Goal: Check status

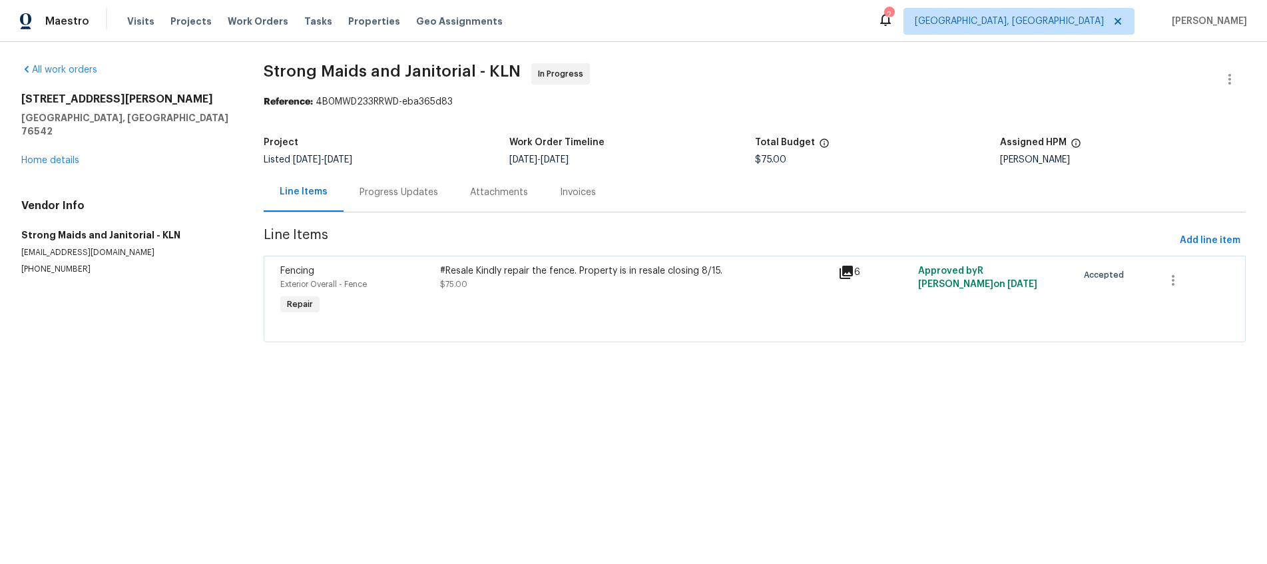
click at [847, 273] on icon at bounding box center [846, 272] width 16 height 16
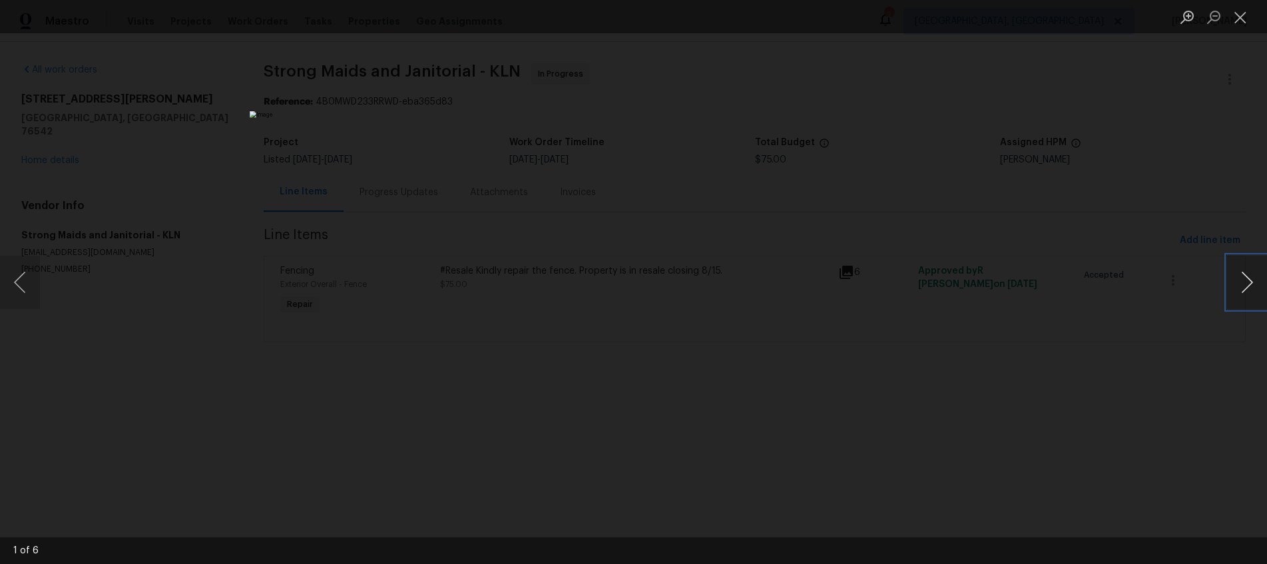
click at [1240, 280] on button "Next image" at bounding box center [1247, 282] width 40 height 53
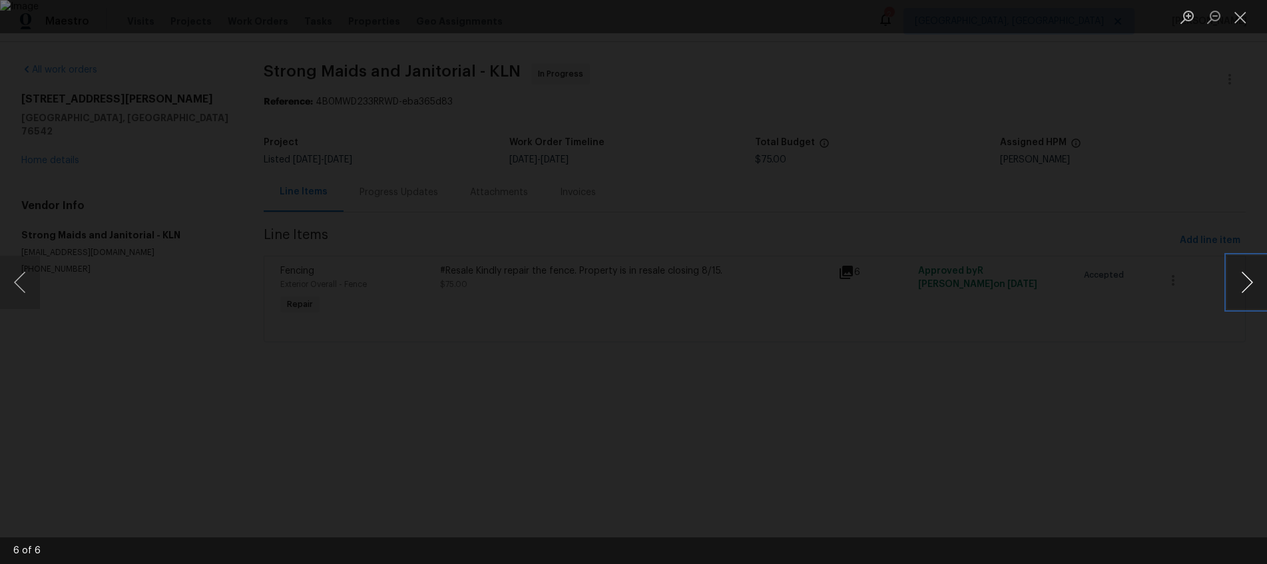
click at [1240, 280] on button "Next image" at bounding box center [1247, 282] width 40 height 53
click at [1244, 25] on button "Close lightbox" at bounding box center [1240, 16] width 27 height 23
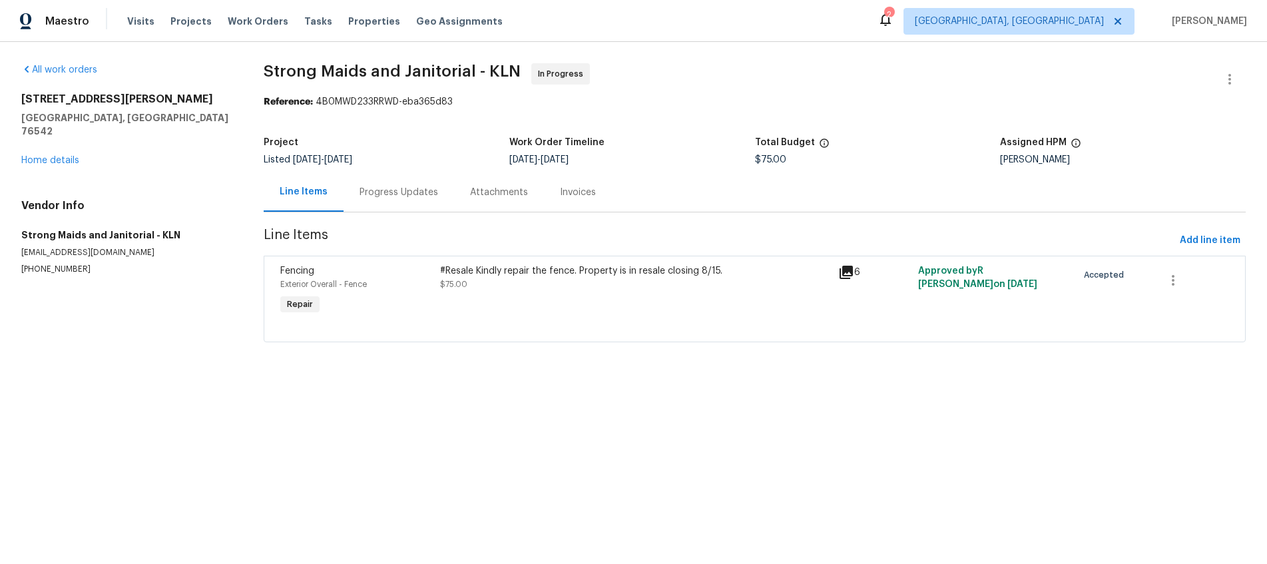
click at [407, 196] on div "Progress Updates" at bounding box center [398, 192] width 79 height 13
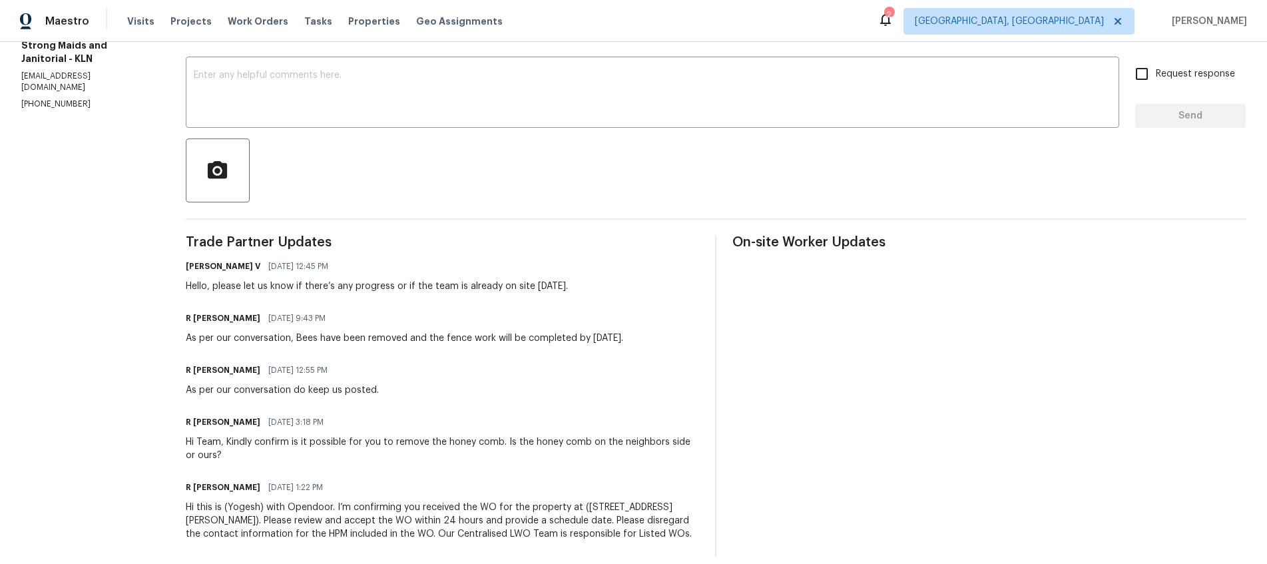
scroll to position [238, 0]
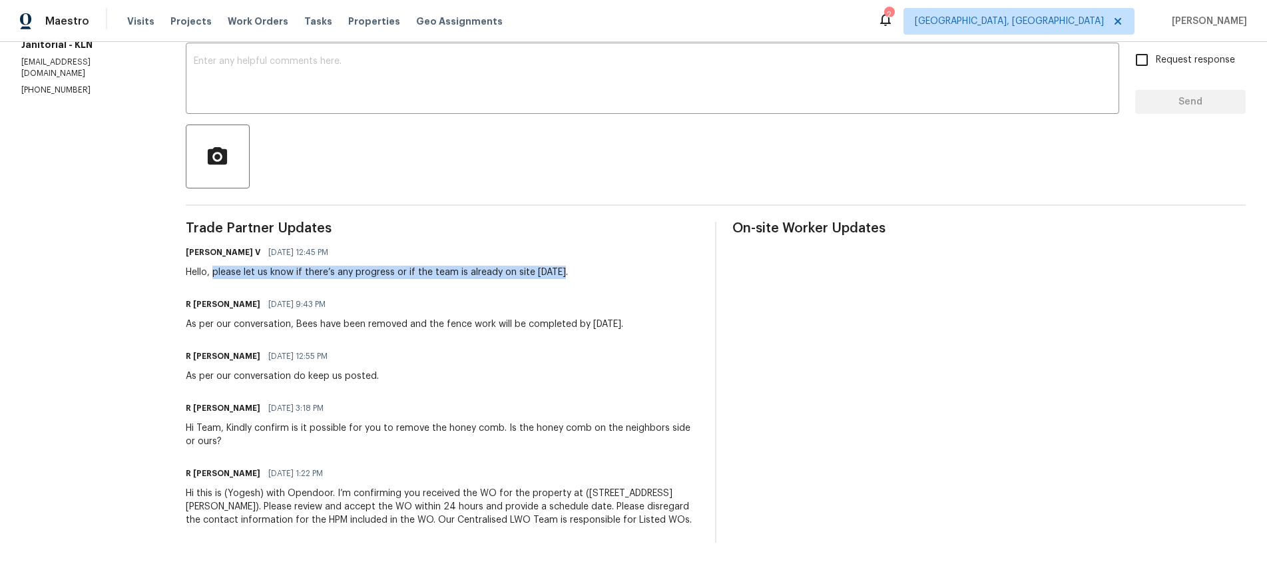
drag, startPoint x: 224, startPoint y: 264, endPoint x: 479, endPoint y: 273, distance: 255.8
click at [479, 273] on div "Trade Partner Updates [PERSON_NAME] V [DATE] 12:45 PM Hello, please let us know…" at bounding box center [442, 382] width 513 height 321
drag, startPoint x: 388, startPoint y: 313, endPoint x: 639, endPoint y: 315, distance: 250.9
click at [639, 315] on div "R [PERSON_NAME] [DATE] 9:43 PM As per our conversation, Bees have been removed …" at bounding box center [442, 313] width 513 height 36
